Goal: Submit feedback/report problem

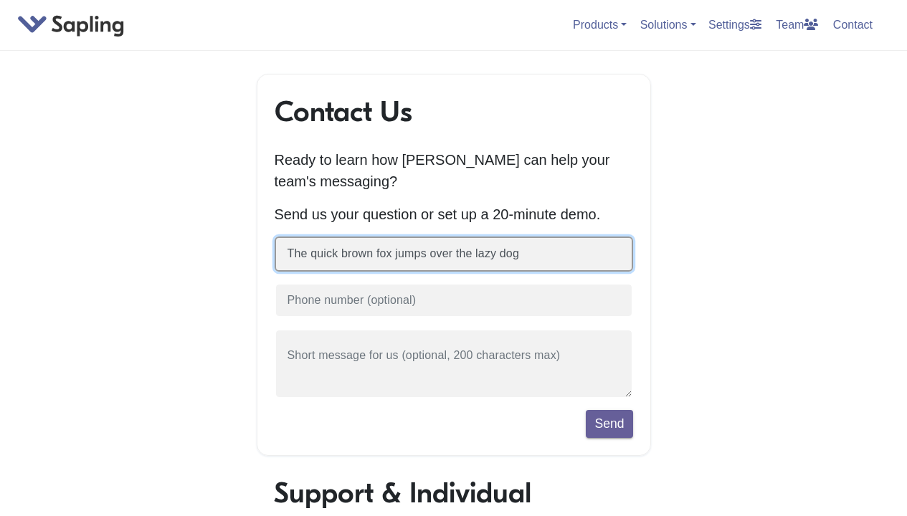
type input "The quick brown fox jumps over the lazy dog"
click at [586, 410] on button "Send" at bounding box center [609, 423] width 47 height 27
